Goal: Transaction & Acquisition: Purchase product/service

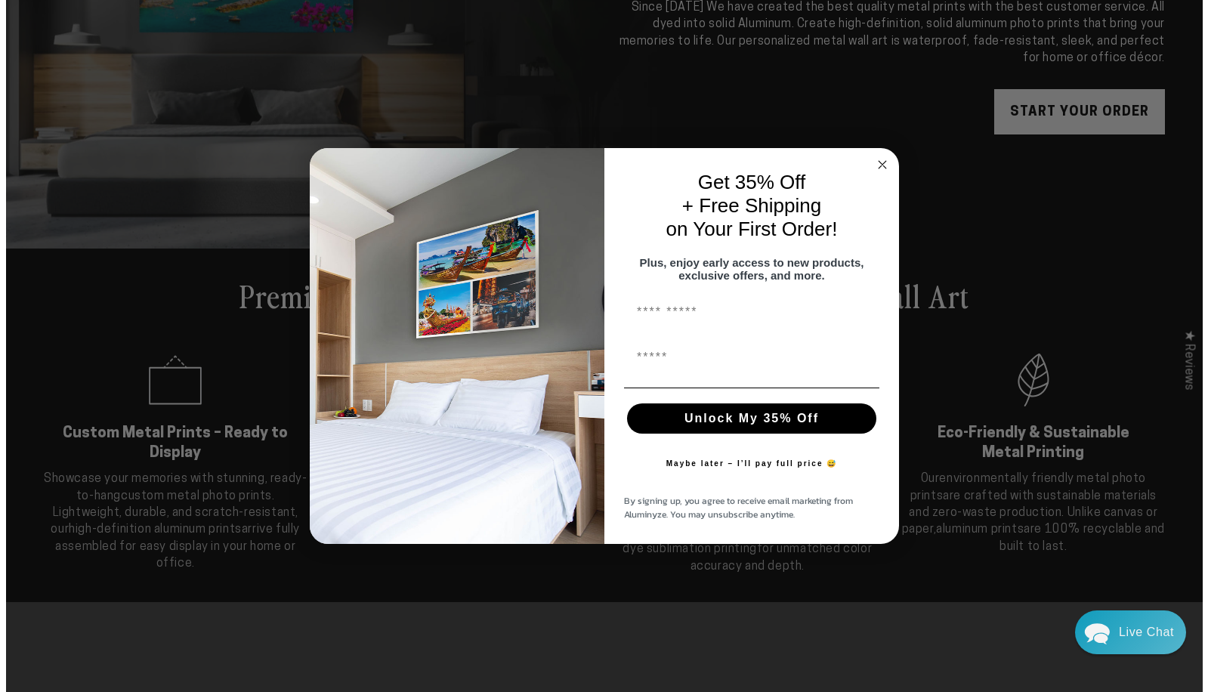
scroll to position [304, 0]
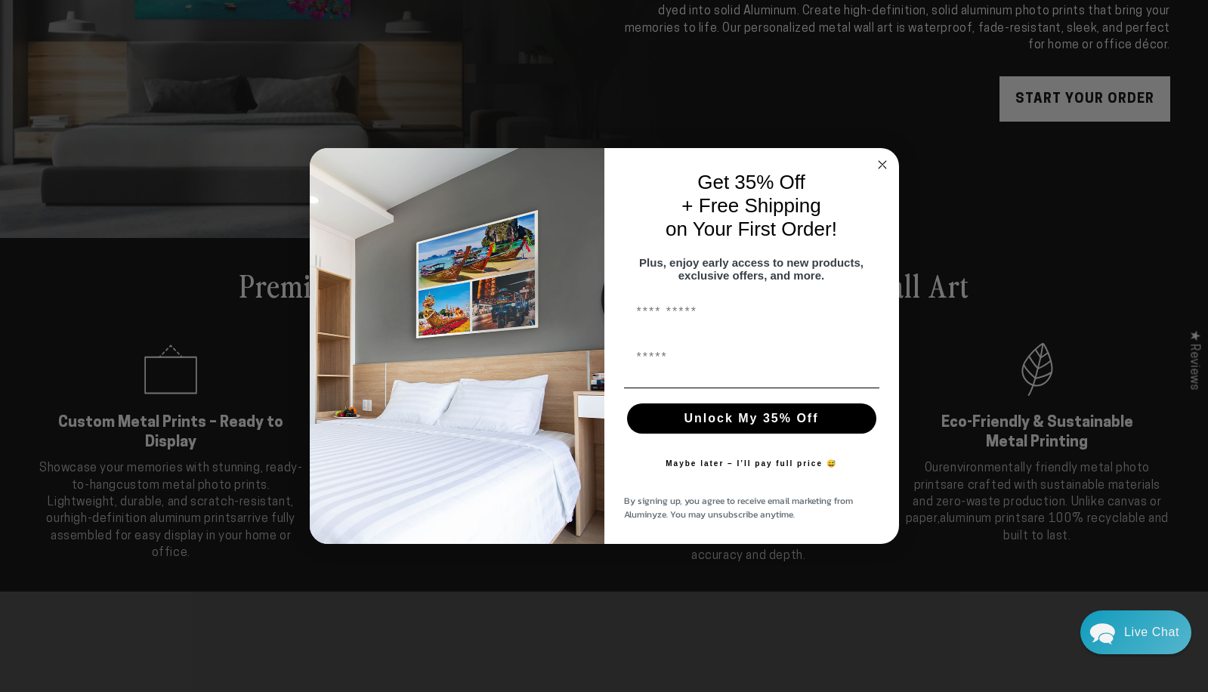
click at [882, 156] on circle "Close dialog" at bounding box center [881, 164] width 17 height 17
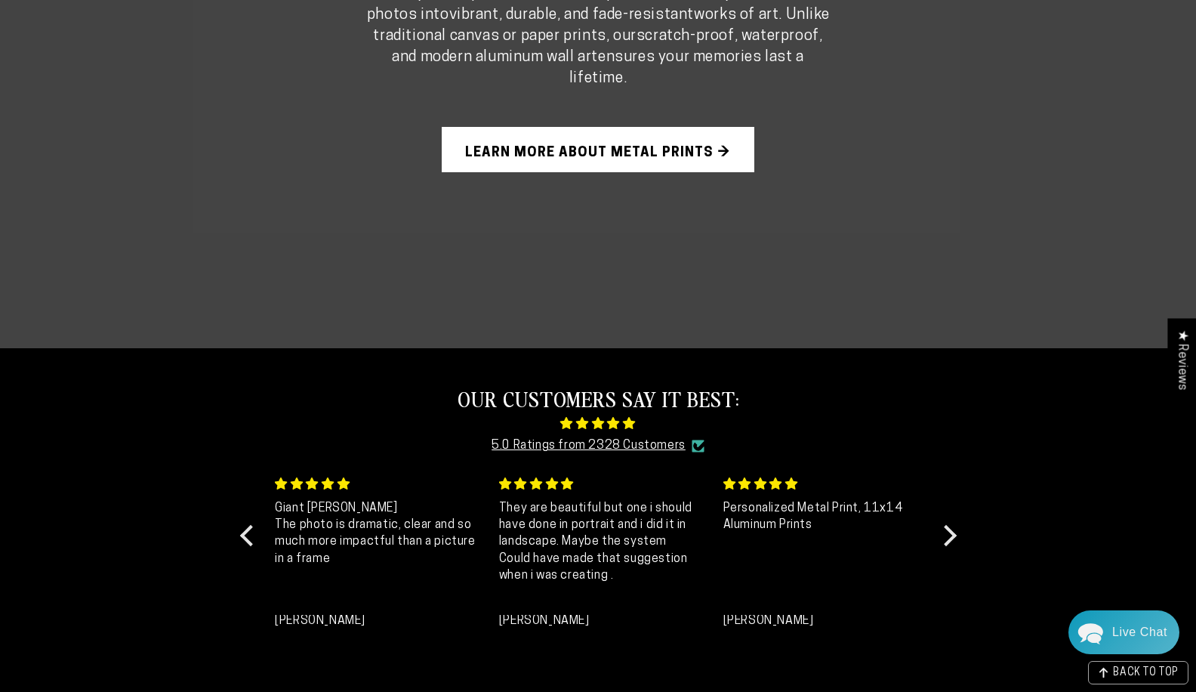
scroll to position [1208, 0]
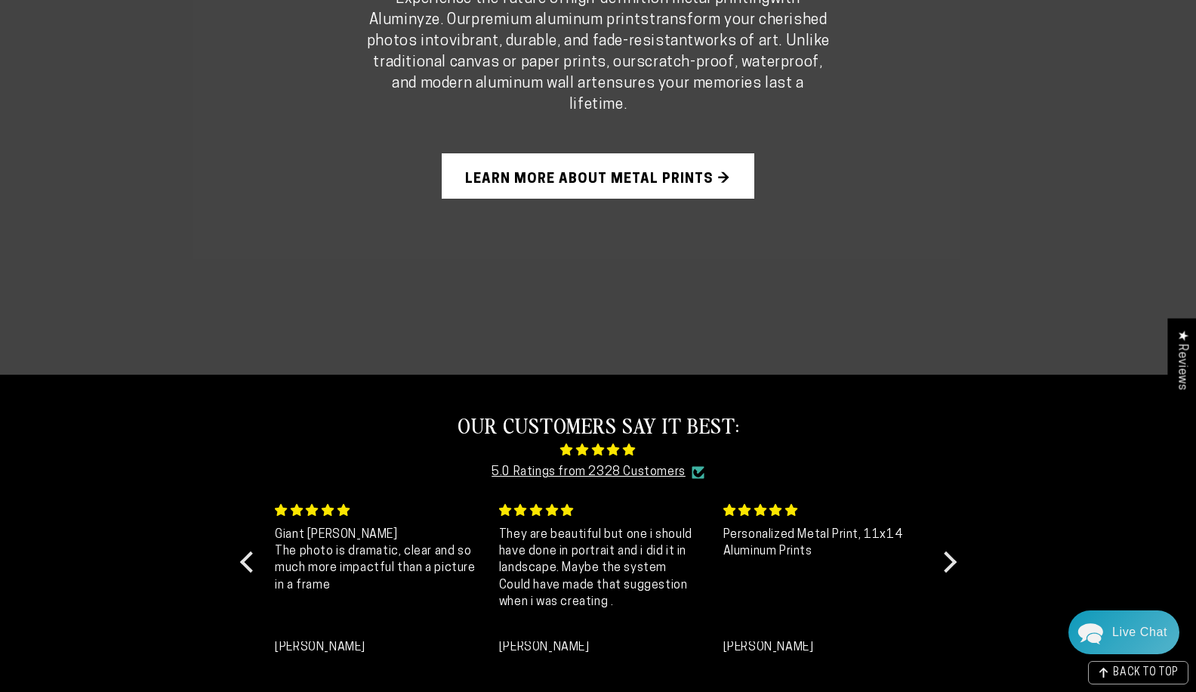
click at [624, 172] on link "Learn More About Metal Prints →" at bounding box center [598, 175] width 313 height 45
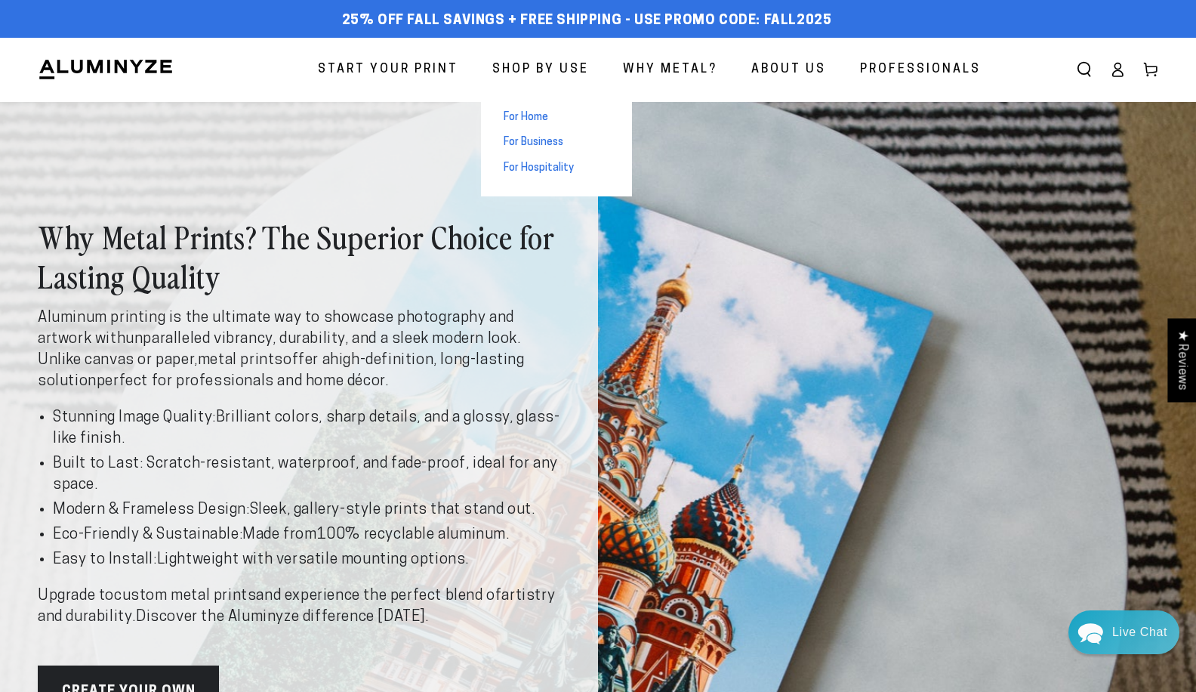
click at [525, 112] on span "For Home" at bounding box center [526, 117] width 45 height 15
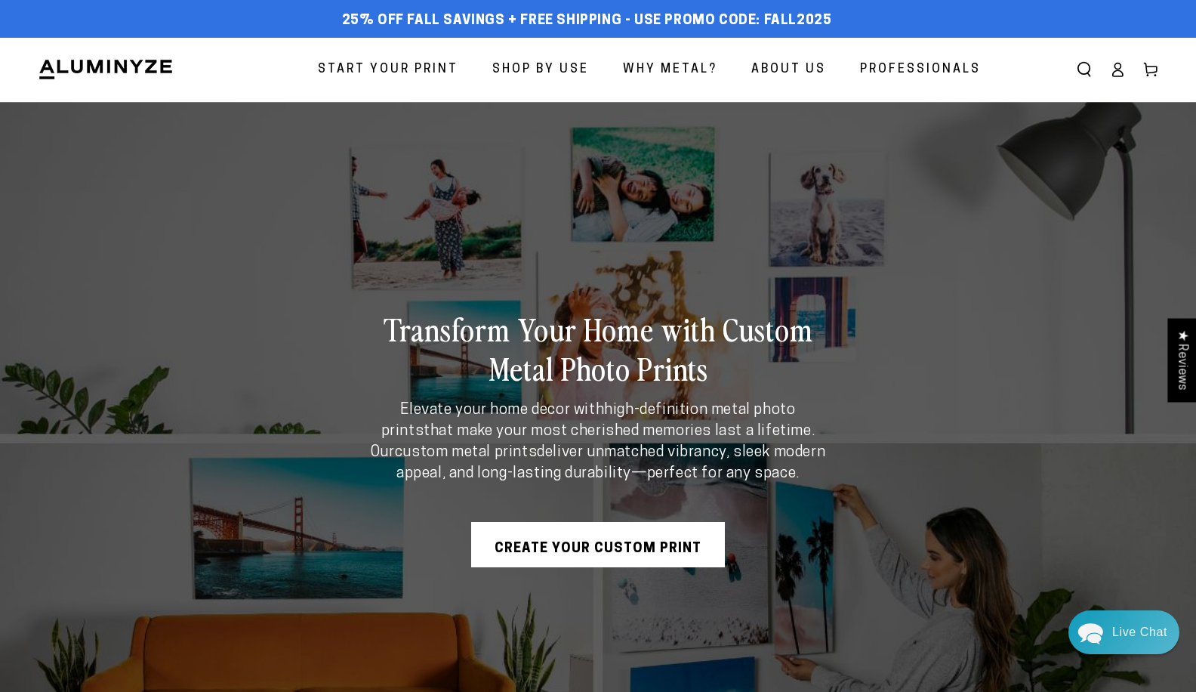
click at [594, 548] on link "Create Your Custom Print" at bounding box center [598, 544] width 254 height 45
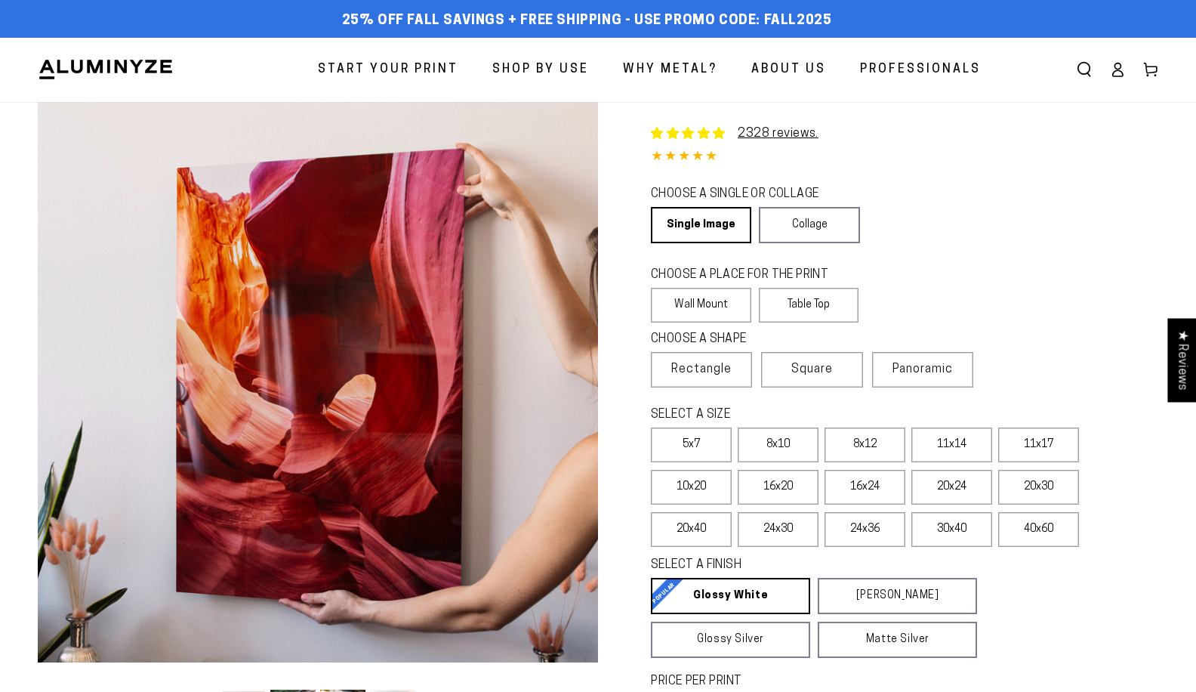
select select "**********"
click at [811, 361] on span "Square" at bounding box center [813, 369] width 42 height 18
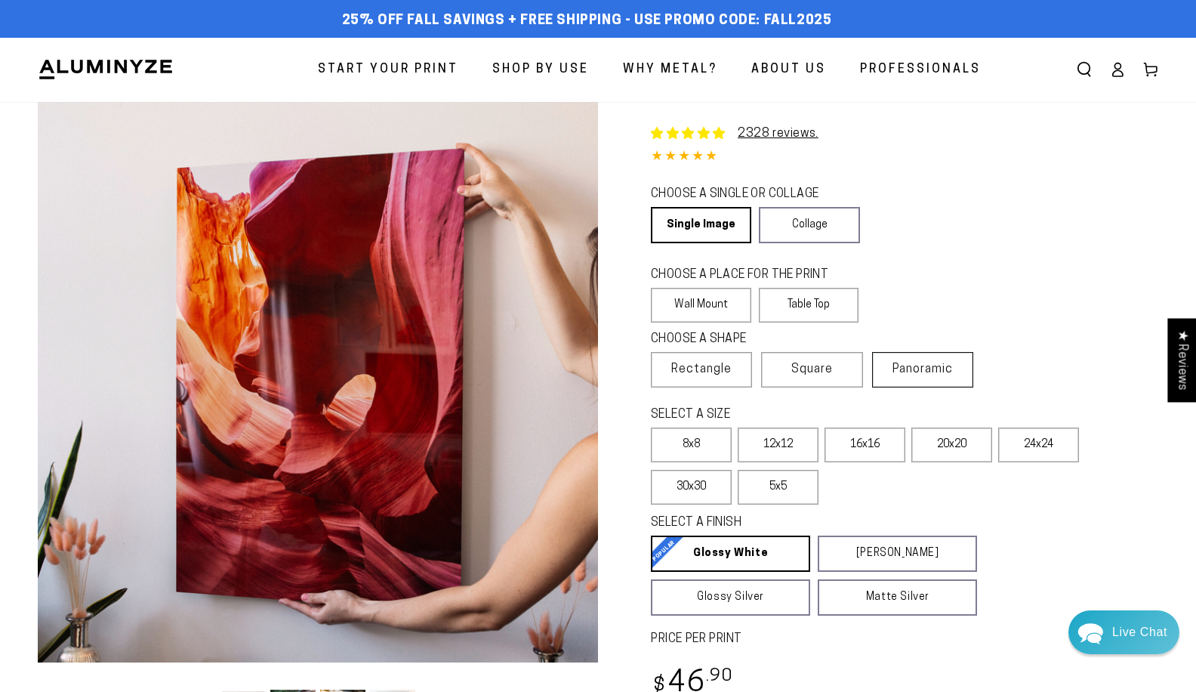
click at [903, 365] on span "Panoramic" at bounding box center [923, 369] width 60 height 12
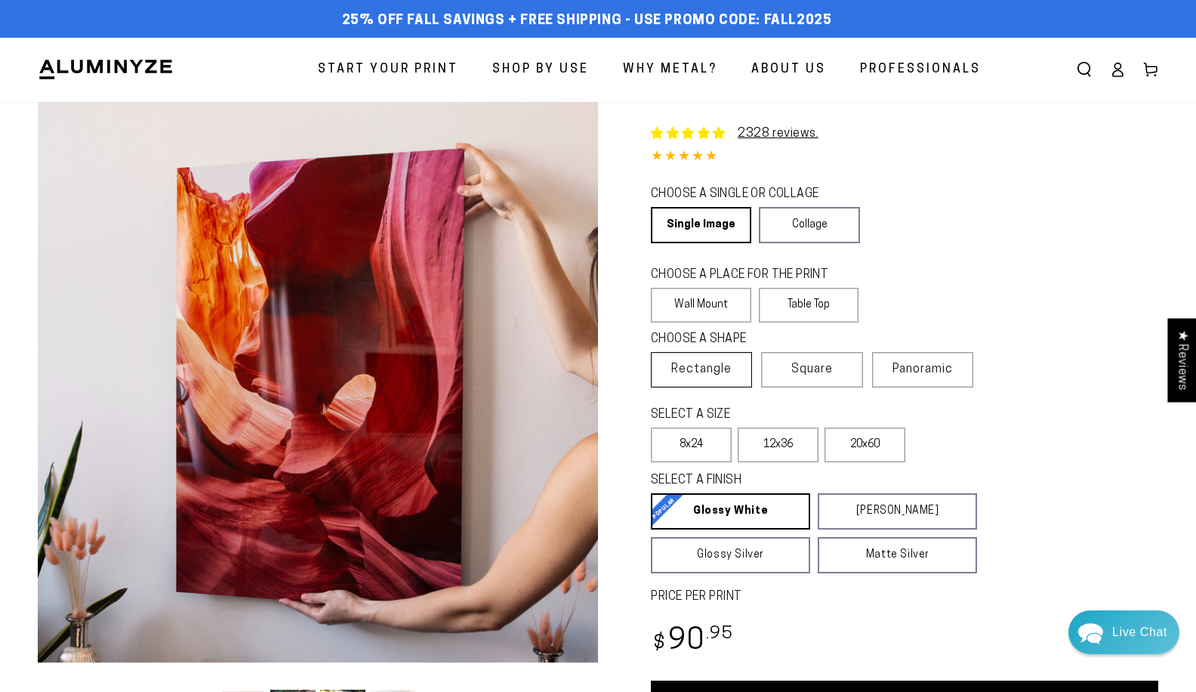
click at [698, 362] on span "Rectangle" at bounding box center [701, 369] width 60 height 18
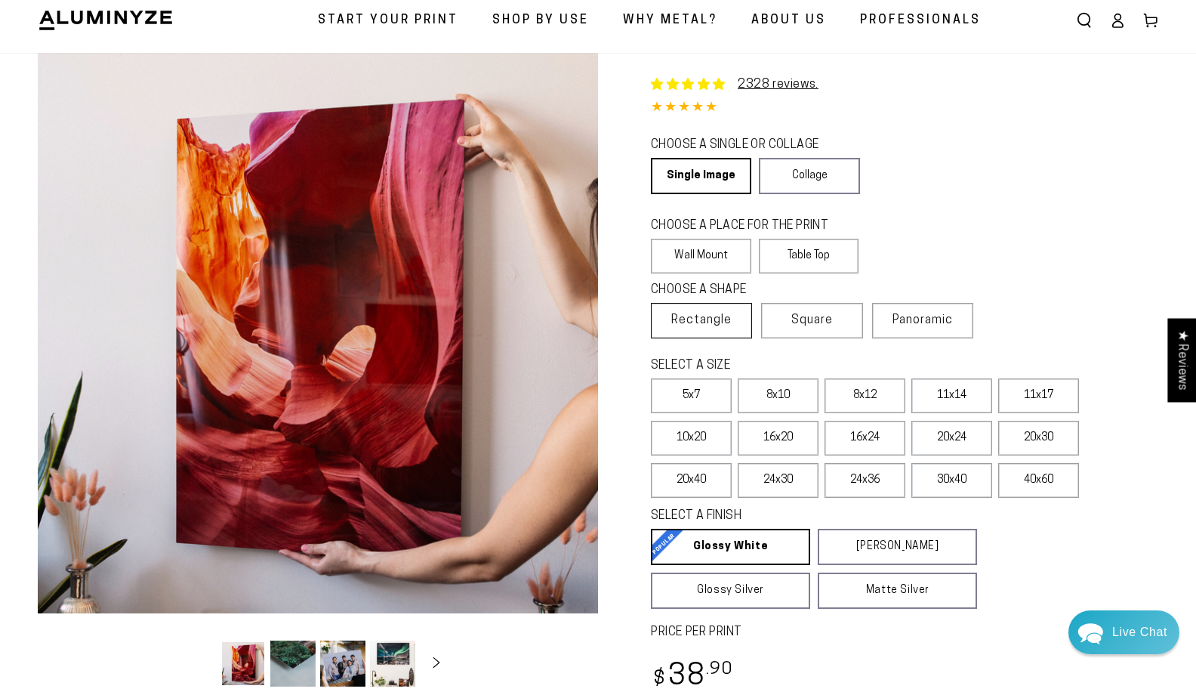
scroll to position [76, 0]
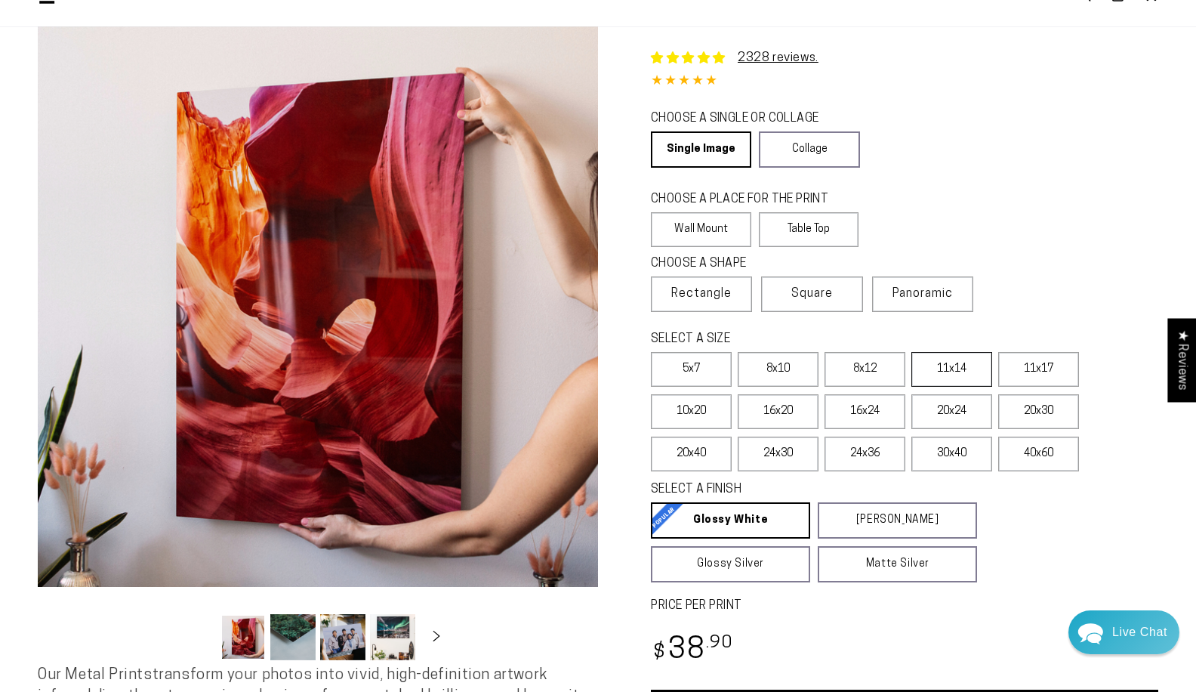
click at [965, 369] on label "11x14" at bounding box center [952, 369] width 81 height 35
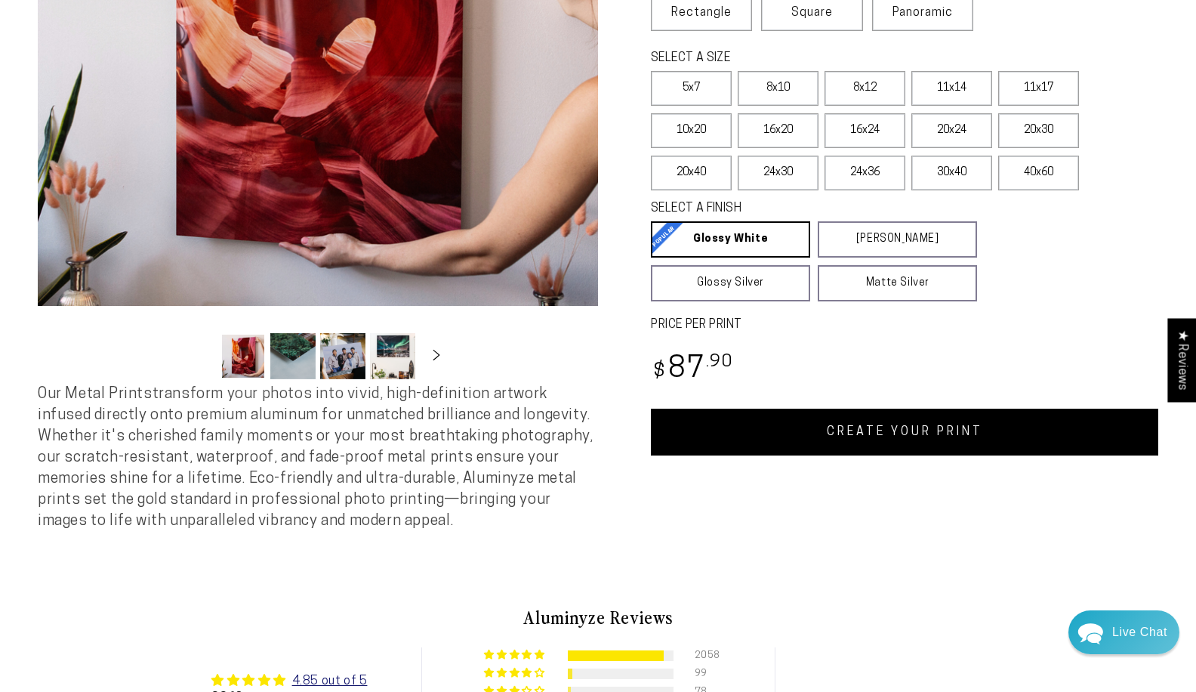
scroll to position [378, 0]
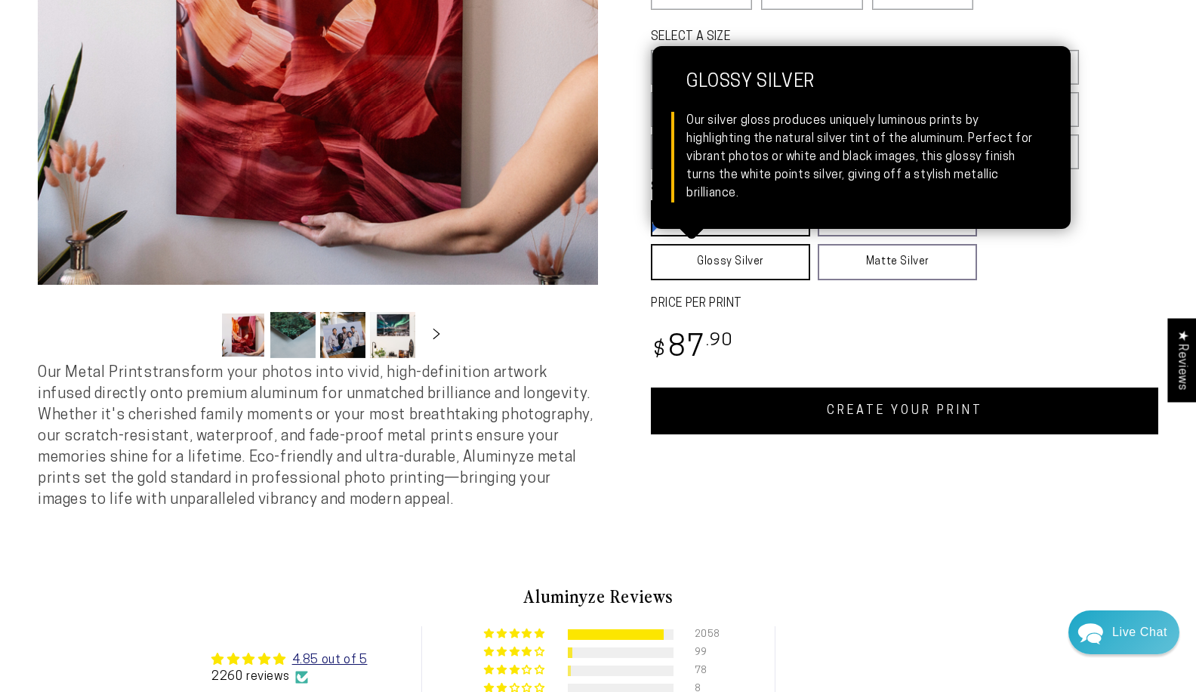
click at [705, 260] on link "Glossy Silver Glossy Silver Our silver gloss produces uniquely luminous prints …" at bounding box center [730, 262] width 159 height 36
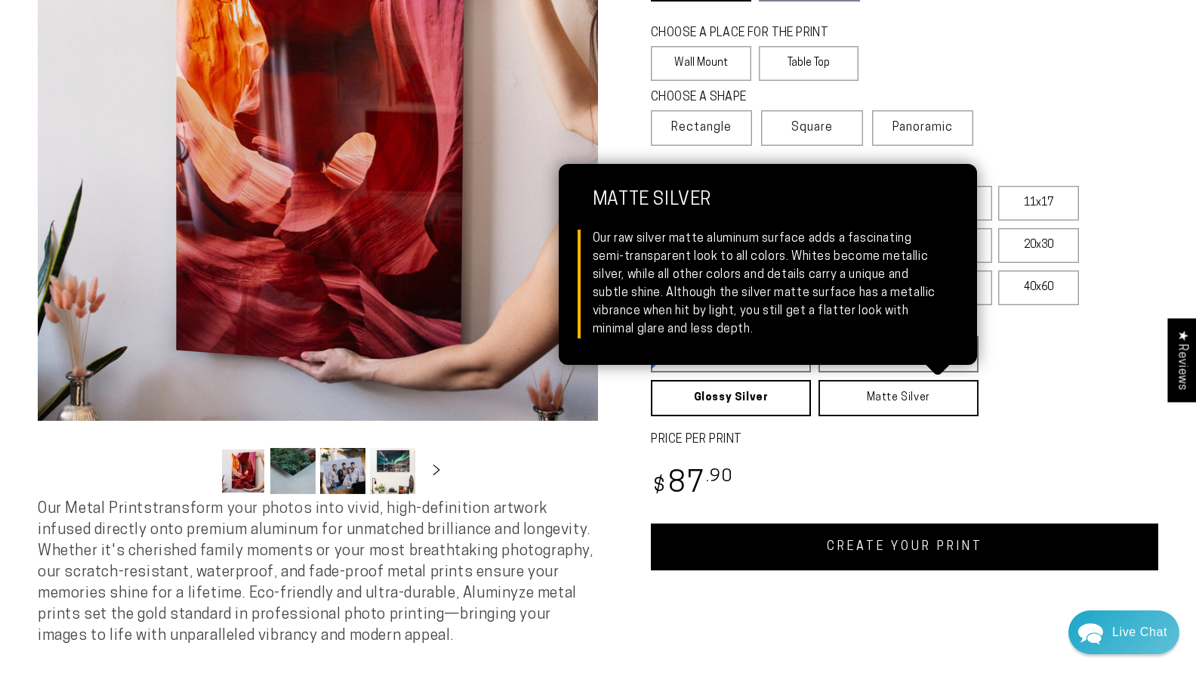
scroll to position [227, 0]
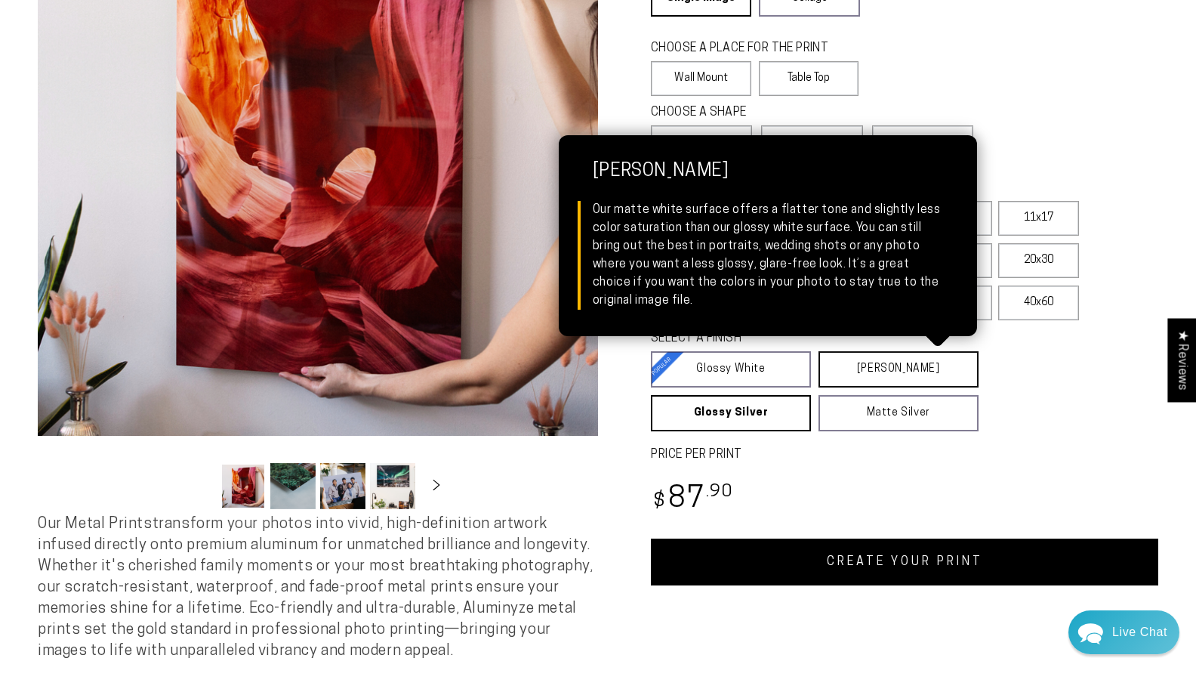
click at [879, 365] on link "[PERSON_NAME] Matte White Our matte white surface offers a flatter tone and sli…" at bounding box center [899, 369] width 160 height 36
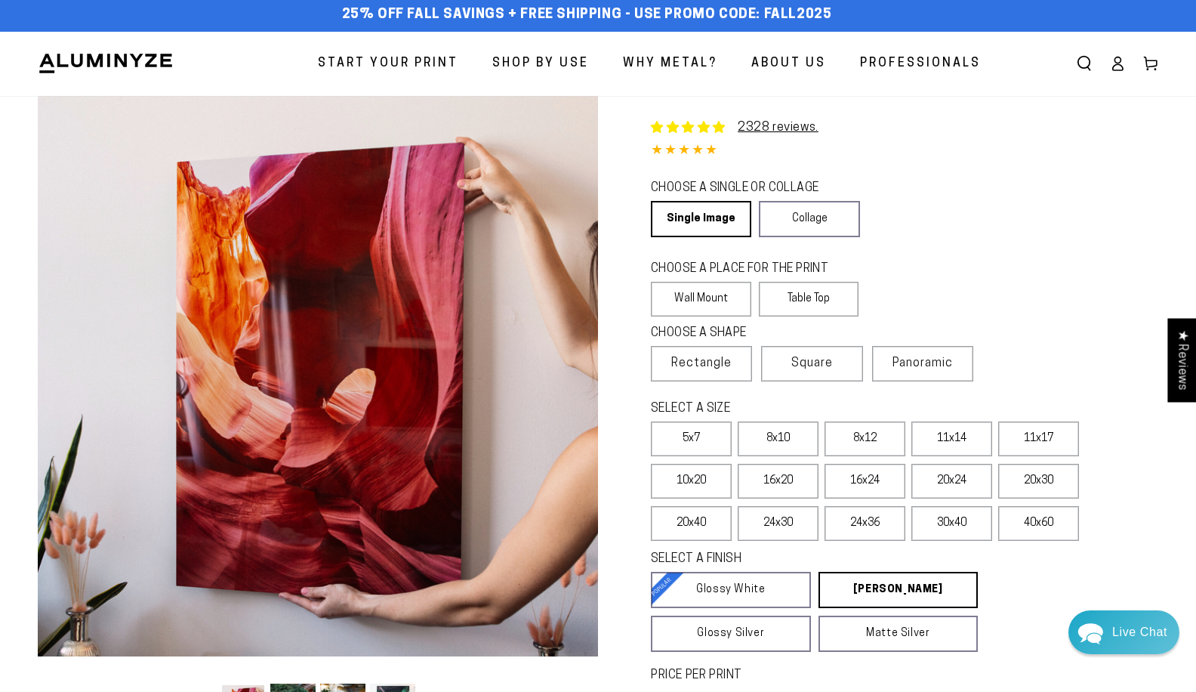
scroll to position [0, 0]
